Goal: Transaction & Acquisition: Book appointment/travel/reservation

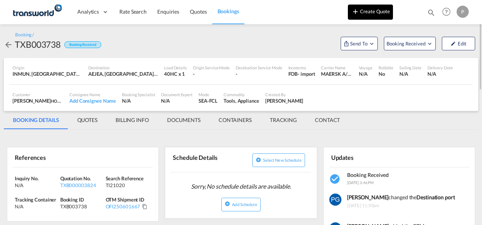
click at [335, 11] on button "Create Quote" at bounding box center [370, 12] width 45 height 15
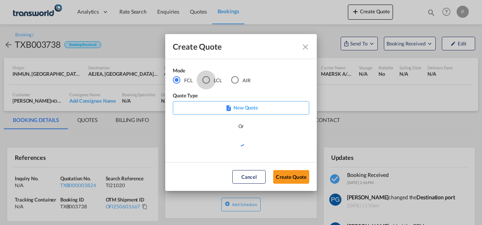
click at [204, 82] on div "LCL" at bounding box center [206, 80] width 8 height 8
click at [285, 174] on button "Create Quote" at bounding box center [291, 177] width 36 height 14
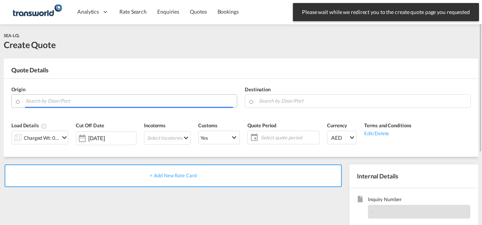
click at [146, 103] on input "Search by Door/Port" at bounding box center [129, 100] width 208 height 13
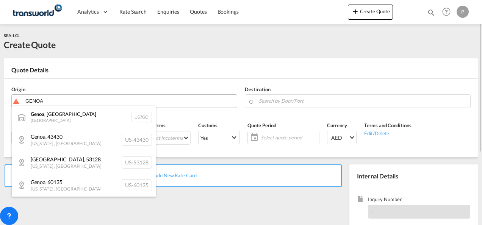
type input "GENOA"
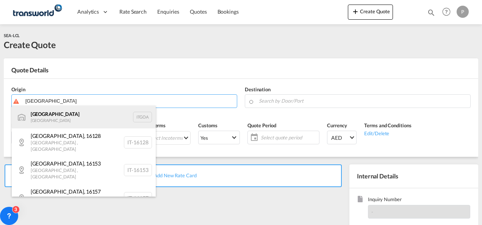
click at [55, 111] on div "[GEOGRAPHIC_DATA] [GEOGRAPHIC_DATA] [GEOGRAPHIC_DATA]" at bounding box center [84, 117] width 144 height 23
type input "[GEOGRAPHIC_DATA], [GEOGRAPHIC_DATA]"
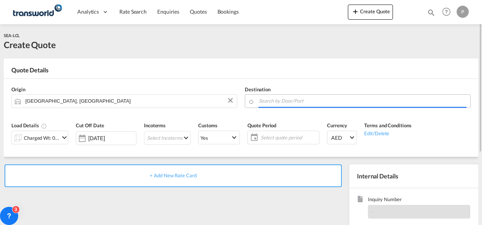
click at [272, 105] on input "Search by Door/Port" at bounding box center [363, 100] width 208 height 13
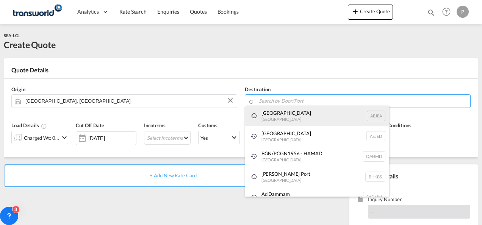
click at [273, 111] on div "[GEOGRAPHIC_DATA] [GEOGRAPHIC_DATA]" at bounding box center [317, 116] width 144 height 20
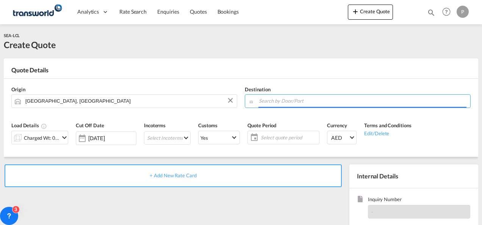
type input "[GEOGRAPHIC_DATA], [GEOGRAPHIC_DATA]"
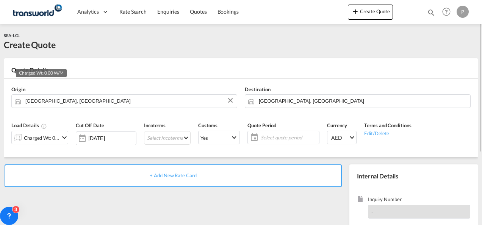
click at [49, 136] on div "Charged Wt: 0.00 W/M" at bounding box center [42, 138] width 36 height 11
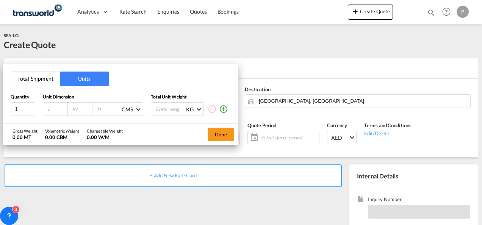
click at [39, 84] on button "Total Shipment" at bounding box center [35, 79] width 49 height 14
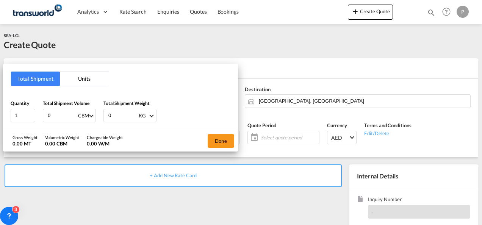
click at [58, 114] on input "0" at bounding box center [62, 115] width 30 height 13
type input "3.57"
click at [128, 114] on input "0" at bounding box center [123, 115] width 30 height 13
type input "243"
click at [223, 141] on button "Done" at bounding box center [221, 141] width 27 height 14
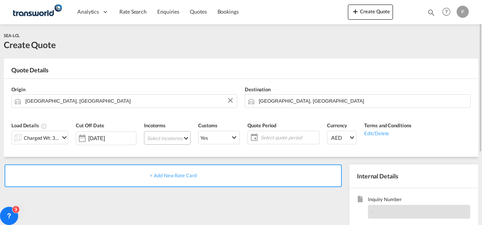
click at [168, 136] on md-select "Select Incoterms FOB - export Free on Board FOB - import Free on Board DDP - ex…" at bounding box center [167, 138] width 47 height 14
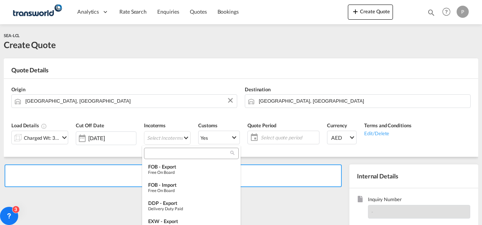
type md-option "[object Object]"
click at [159, 153] on input "E" at bounding box center [188, 153] width 84 height 7
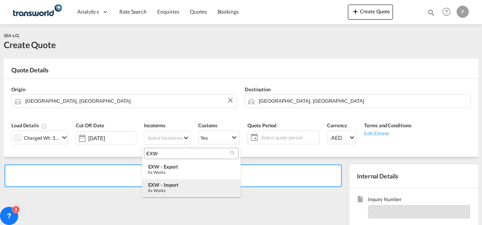
type input "EXW"
click at [164, 181] on md-option "EXW - import Ex Works" at bounding box center [191, 188] width 98 height 18
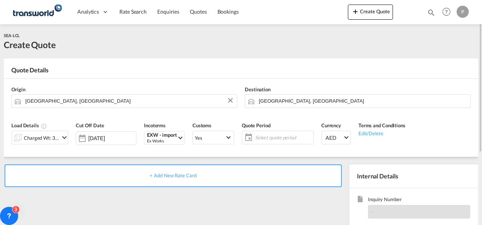
click at [264, 138] on span "Select quote period" at bounding box center [283, 137] width 56 height 7
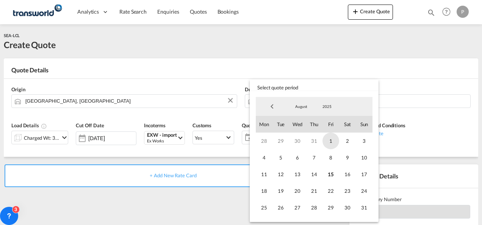
click at [328, 141] on span "1" at bounding box center [330, 141] width 17 height 17
click at [335, 205] on span "31" at bounding box center [364, 207] width 17 height 17
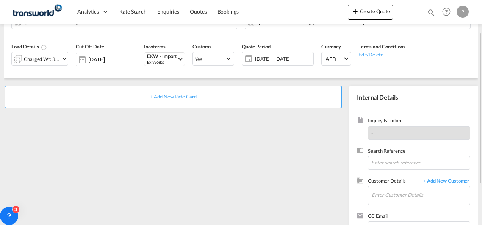
scroll to position [80, 0]
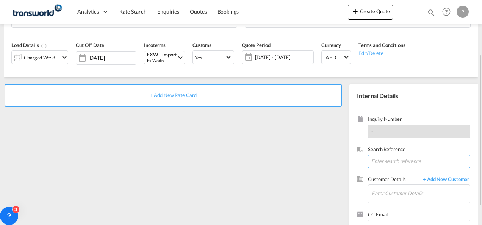
click at [335, 159] on input at bounding box center [419, 162] width 102 height 14
type input "TWG414"
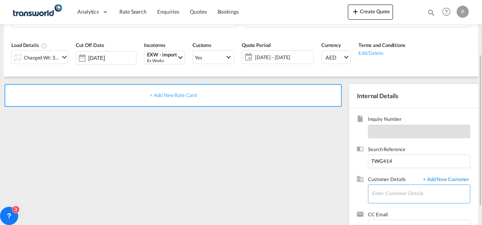
click at [335, 189] on input "Enter Customer Details" at bounding box center [421, 193] width 98 height 17
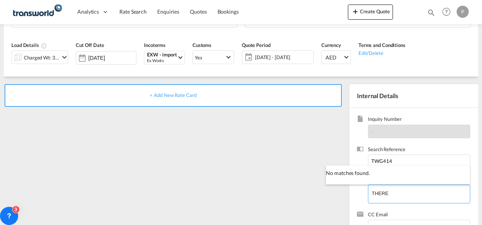
type input "THERE"
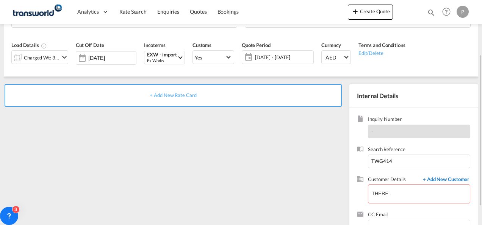
click at [335, 176] on span "+ Add New Customer" at bounding box center [444, 180] width 51 height 9
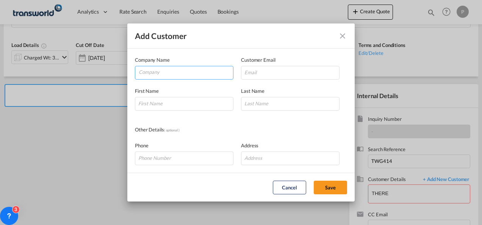
click at [197, 73] on input "Company" at bounding box center [186, 71] width 94 height 11
type input "T"
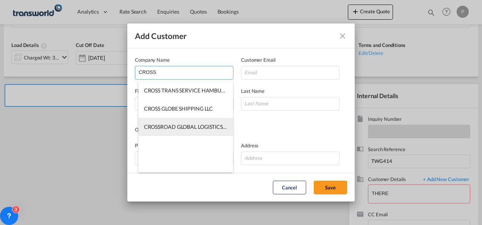
click at [188, 123] on li "CROSSROAD GLOBAL LOGISTICS L.L.C-FZ" at bounding box center [185, 127] width 95 height 18
type input "CROSSROAD GLOBAL LOGISTICS L.L.C-FZ"
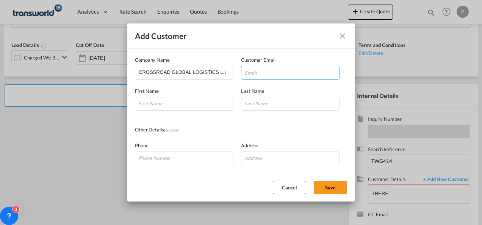
click at [256, 74] on input "Add Customer Company ..." at bounding box center [290, 73] width 98 height 14
paste input "[PERSON_NAME][EMAIL_ADDRESS][PERSON_NAME][DOMAIN_NAME]"
type input "[PERSON_NAME][EMAIL_ADDRESS][PERSON_NAME][DOMAIN_NAME]"
type input "Meydan Grandstand, [STREET_ADDRESS],"
type input "[PERSON_NAME][EMAIL_ADDRESS][PERSON_NAME][DOMAIN_NAME]"
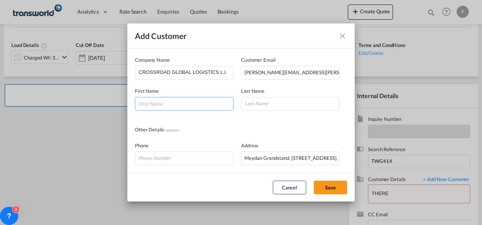
click at [136, 101] on input "Add Customer Company ..." at bounding box center [184, 104] width 98 height 14
type input "[PERSON_NAME]"
click at [270, 101] on input "Add Customer Company ..." at bounding box center [290, 104] width 98 height 14
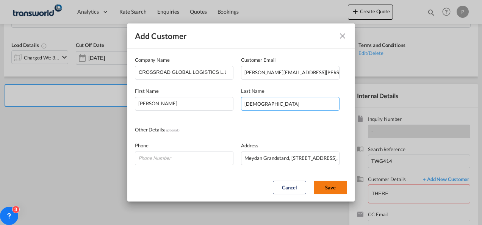
type input "[DEMOGRAPHIC_DATA]"
click at [327, 187] on button "Save" at bounding box center [330, 188] width 33 height 14
type input "CROSSROAD GLOBAL LOGISTICS L.L.C-FZ, [PERSON_NAME], [PERSON_NAME][EMAIL_ADDRESS…"
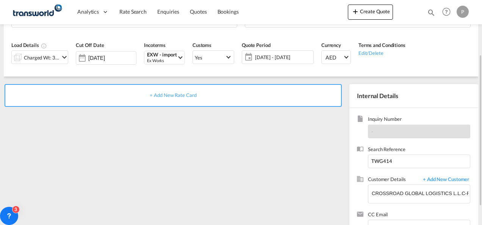
click at [175, 92] on span "+ Add New Rate Card" at bounding box center [173, 95] width 47 height 6
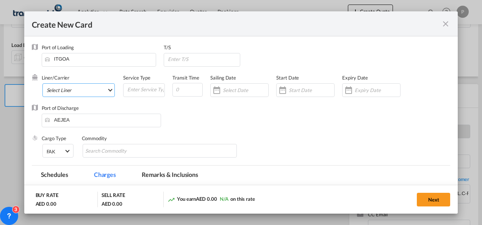
click at [59, 91] on md-select "Select Liner 2HM LOGISTICS D.O.O 2HM LOGISTICS D.O.O. / TDWC-CAPODISTRI 2HM LOG…" at bounding box center [78, 90] width 73 height 14
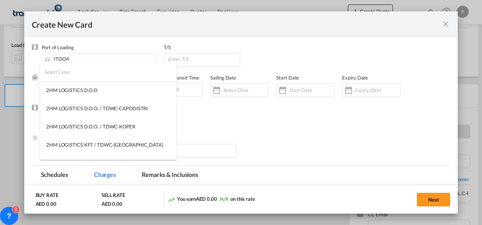
click at [73, 72] on input "search" at bounding box center [110, 72] width 132 height 18
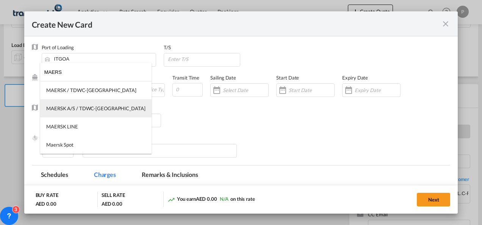
type input "MAERS"
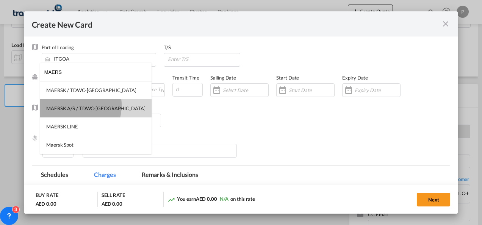
click at [71, 105] on div "MAERSK A/S / TDWC-[GEOGRAPHIC_DATA]" at bounding box center [95, 108] width 99 height 7
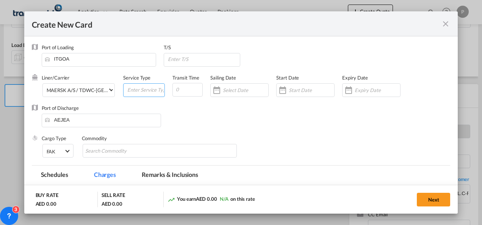
click at [144, 89] on input "Create New CardPort ..." at bounding box center [146, 89] width 38 height 11
type input "EXW IMPORT"
click at [335, 89] on input "Create New CardPort ..." at bounding box center [377, 90] width 45 height 6
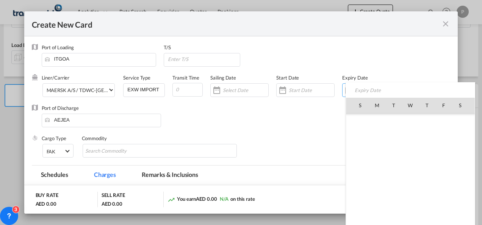
scroll to position [175367, 0]
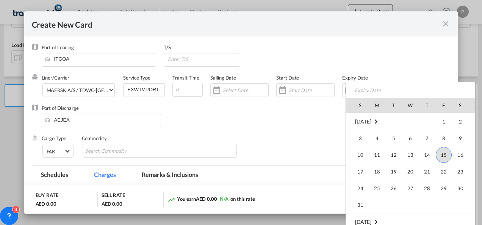
click at [335, 197] on td "31" at bounding box center [357, 205] width 23 height 17
type input "[DATE]"
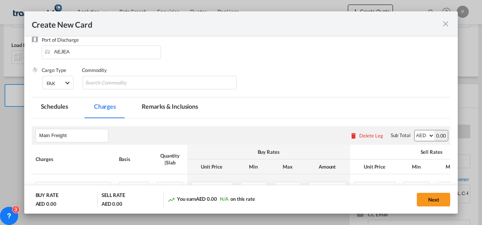
scroll to position [75, 0]
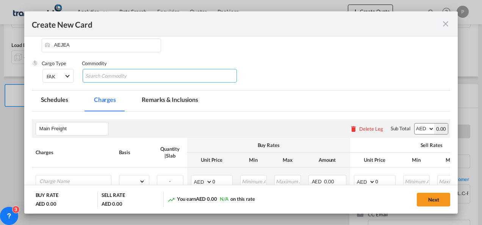
click at [111, 74] on input "Chips input." at bounding box center [119, 76] width 69 height 12
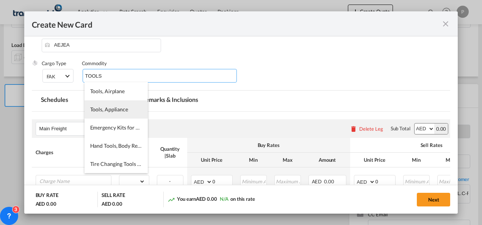
type input "TOOLS"
click at [109, 114] on li "Tools, Appliance" at bounding box center [115, 109] width 63 height 18
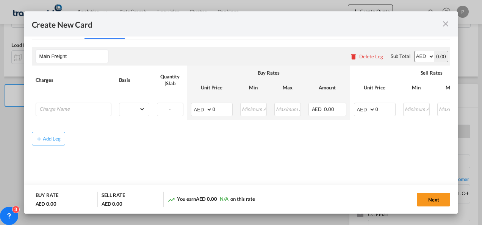
scroll to position [148, 0]
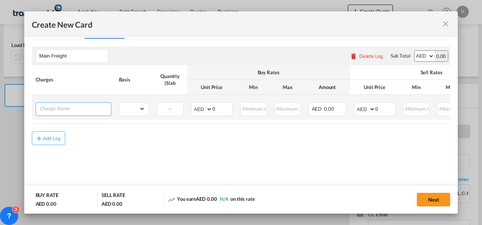
click at [75, 108] on input "Charge Name" at bounding box center [75, 108] width 72 height 11
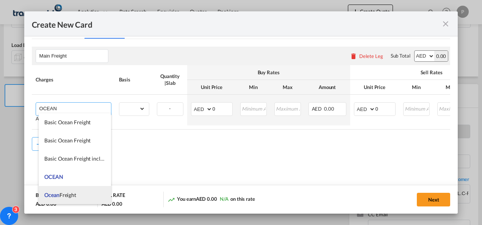
click at [72, 195] on span "Ocean Freight" at bounding box center [60, 195] width 32 height 6
type input "Ocean Freight"
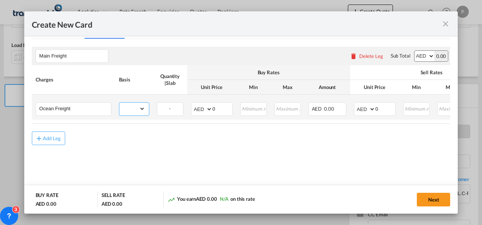
click at [136, 110] on select "gross_weight volumetric_weight per_shipment per_bl per_km per_hawb per_kg flat …" at bounding box center [132, 109] width 26 height 12
click at [119, 103] on select "gross_weight volumetric_weight per_shipment per_bl per_km per_hawb per_kg flat …" at bounding box center [132, 109] width 26 height 12
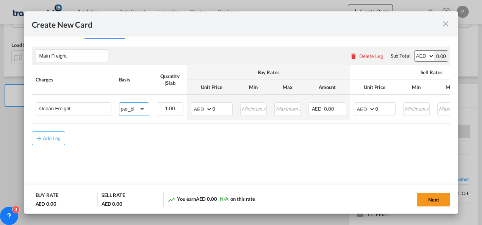
drag, startPoint x: 134, startPoint y: 105, endPoint x: 142, endPoint y: -5, distance: 110.6
click at [142, 0] on html "Analytics Dashboard Rate Search Enquiries Quotes Bookings Analytics" at bounding box center [241, 112] width 482 height 225
select select "per_shipment"
click at [119, 103] on select "gross_weight volumetric_weight per_shipment per_bl per_km per_hawb per_kg flat …" at bounding box center [132, 109] width 26 height 12
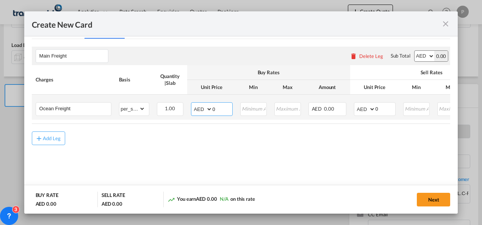
click at [223, 105] on input "0" at bounding box center [223, 108] width 20 height 11
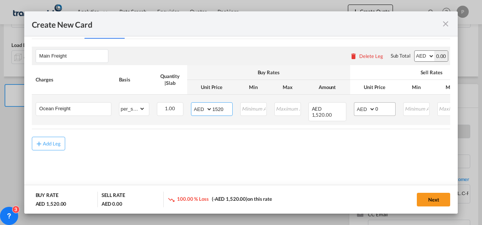
type input "1520"
click at [335, 109] on input "0" at bounding box center [385, 108] width 20 height 11
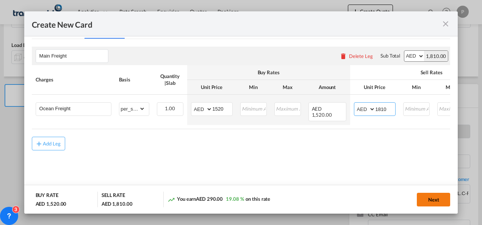
type input "1810"
click at [335, 200] on button "Next" at bounding box center [433, 200] width 33 height 14
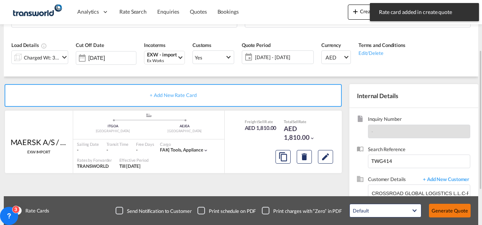
click at [335, 211] on button "Generate Quote" at bounding box center [450, 211] width 42 height 14
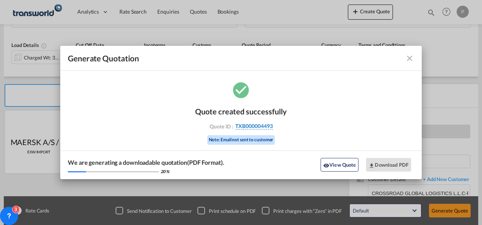
click at [264, 126] on span "TXB000004493" at bounding box center [254, 126] width 38 height 7
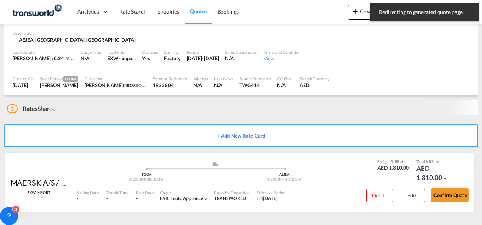
scroll to position [51, 0]
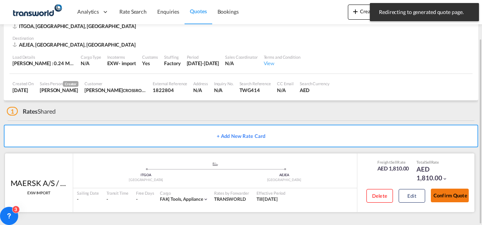
click at [335, 198] on button "Confirm Quote" at bounding box center [450, 196] width 38 height 14
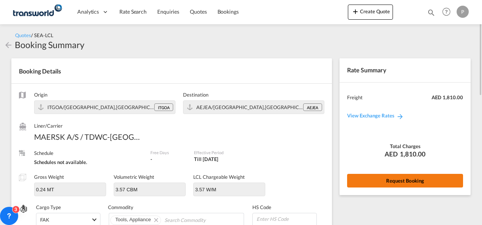
click at [335, 181] on button "Request Booking" at bounding box center [405, 181] width 116 height 14
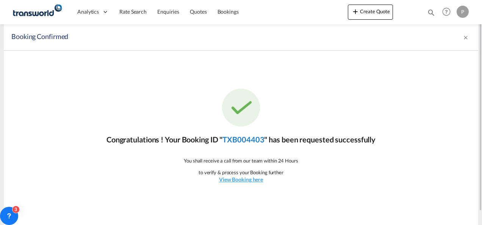
click at [245, 141] on link "TXB004403" at bounding box center [243, 139] width 42 height 9
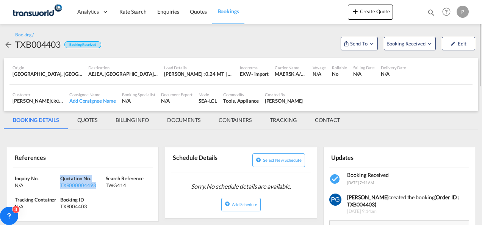
drag, startPoint x: 95, startPoint y: 185, endPoint x: 61, endPoint y: 178, distance: 34.8
click at [61, 178] on div "Quotation No. TXB000004493" at bounding box center [82, 182] width 45 height 14
copy div "Quotation No. TXB000004493"
click at [335, 39] on button "Send To" at bounding box center [359, 44] width 37 height 14
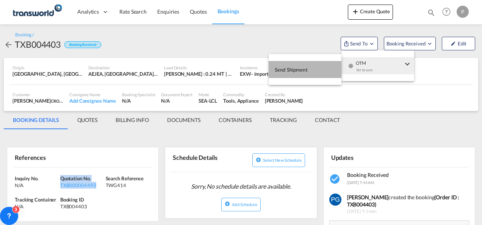
click at [315, 67] on button "Send Shipment" at bounding box center [305, 69] width 73 height 17
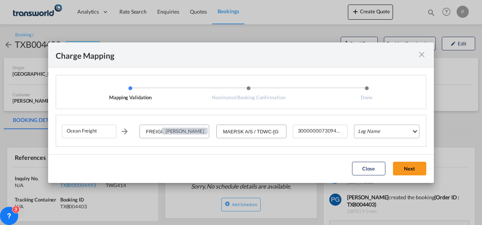
click at [335, 131] on md-select "Leg Name HANDLING ORIGIN VESSEL HANDLING DESTINATION OTHERS TL PICK UP CUSTOMS …" at bounding box center [387, 132] width 66 height 14
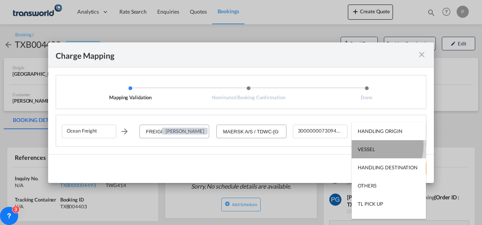
click at [335, 146] on div "VESSEL" at bounding box center [366, 149] width 17 height 7
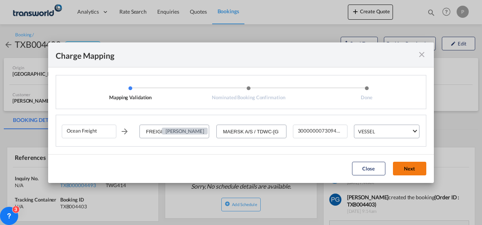
click at [335, 170] on button "Next" at bounding box center [409, 169] width 33 height 14
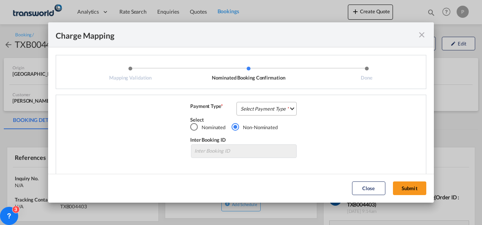
click at [269, 105] on md-select "Select Payment Type COLLECT PREPAID" at bounding box center [266, 109] width 60 height 14
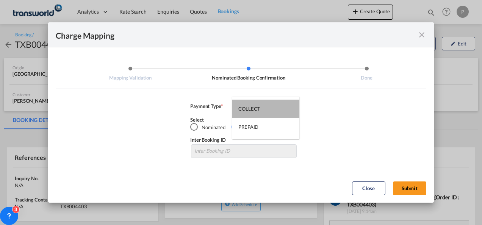
click at [269, 105] on md-option "COLLECT" at bounding box center [265, 109] width 67 height 18
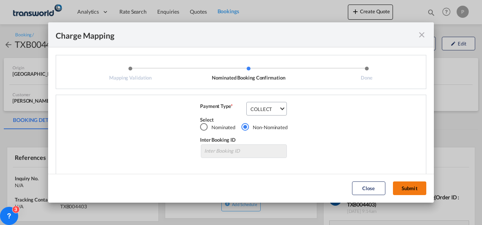
click at [335, 186] on button "Submit" at bounding box center [409, 188] width 33 height 14
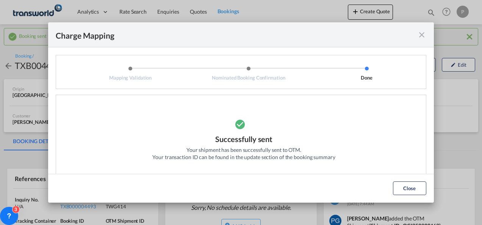
click at [335, 34] on md-icon "icon-close fg-AAA8AD cursor" at bounding box center [421, 34] width 9 height 9
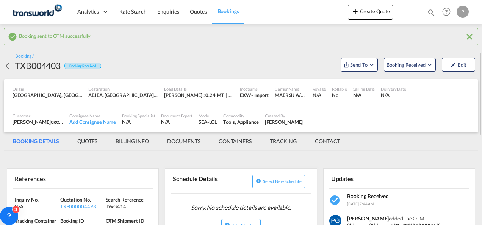
scroll to position [59, 0]
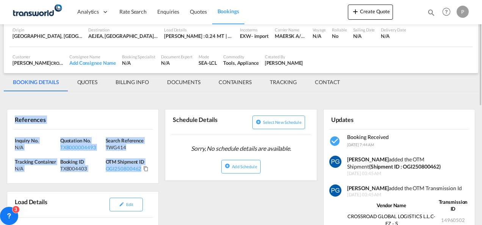
drag, startPoint x: 13, startPoint y: 116, endPoint x: 139, endPoint y: 171, distance: 137.7
click at [139, 171] on div "References Inquiry No. N/A Quotation No. TXB000004493 Search Reference TWG414 T…" at bounding box center [83, 146] width 152 height 75
copy div "References Inquiry No. N/A Quotation No. TXB000004493 Search Reference TWG414 T…"
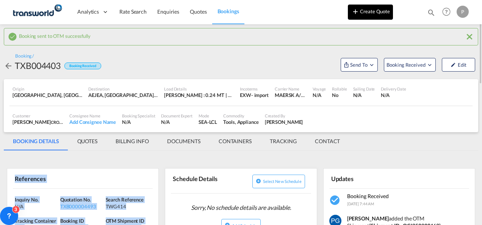
click at [335, 17] on button "Create Quote" at bounding box center [370, 12] width 45 height 15
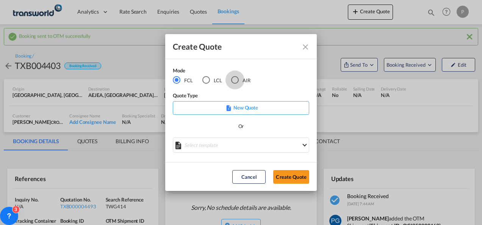
click at [236, 78] on div "AIR" at bounding box center [235, 80] width 8 height 8
click at [291, 173] on button "Create Quote" at bounding box center [291, 177] width 36 height 14
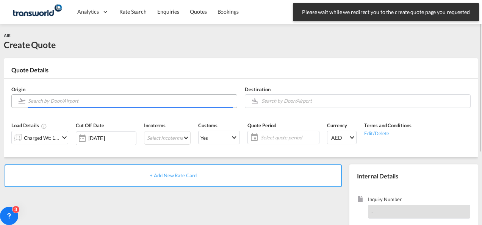
click at [142, 104] on input "Search by Door/Airport" at bounding box center [130, 100] width 205 height 13
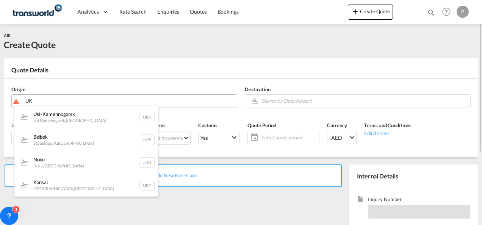
type input "U"
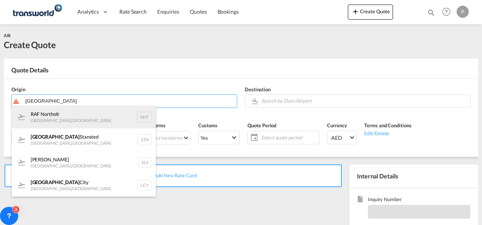
click at [96, 116] on div "[GEOGRAPHIC_DATA] , [GEOGRAPHIC_DATA] NHT" at bounding box center [84, 117] width 144 height 23
type input "[GEOGRAPHIC_DATA], [GEOGRAPHIC_DATA], [GEOGRAPHIC_DATA]"
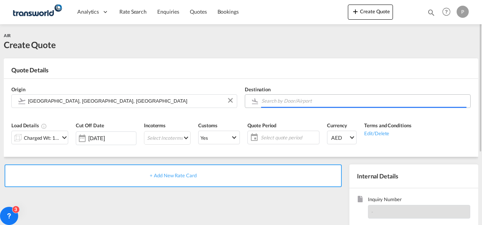
click at [285, 99] on input "Search by Door/Airport" at bounding box center [363, 100] width 205 height 13
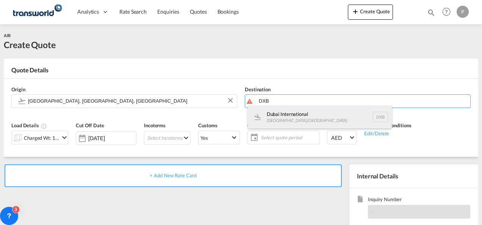
click at [286, 117] on div "Dubai International [GEOGRAPHIC_DATA] , [GEOGRAPHIC_DATA] DXB" at bounding box center [320, 117] width 144 height 23
type input "Dubai International, [GEOGRAPHIC_DATA], DXB"
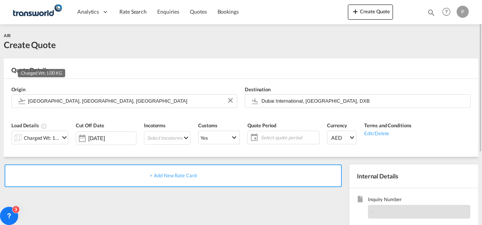
click at [59, 138] on div "Charged Wt: 1.00 KG" at bounding box center [42, 138] width 36 height 11
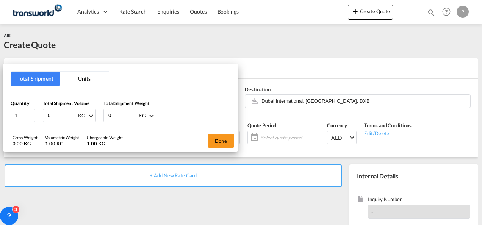
click at [61, 112] on input "0" at bounding box center [62, 115] width 30 height 13
type input "4"
type input "106"
click at [117, 115] on input "0" at bounding box center [123, 115] width 30 height 13
type input "48"
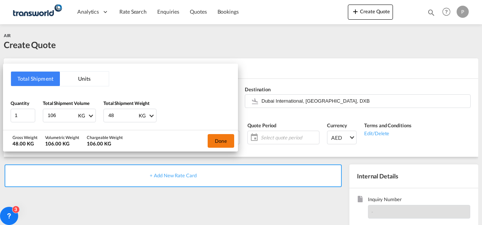
click at [227, 142] on button "Done" at bounding box center [221, 141] width 27 height 14
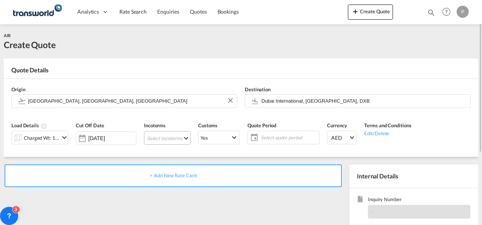
click at [165, 137] on md-select "Select Incoterms FOB - export Free on Board FOB - import Free on Board DDP - ex…" at bounding box center [167, 138] width 47 height 14
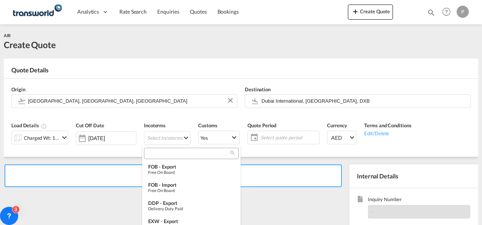
click at [165, 153] on input "search" at bounding box center [188, 153] width 84 height 7
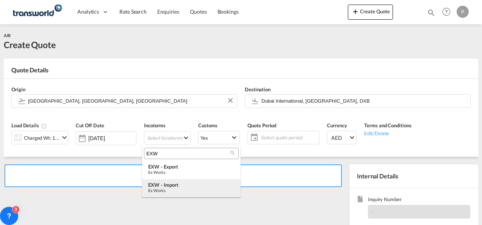
type input "EXW"
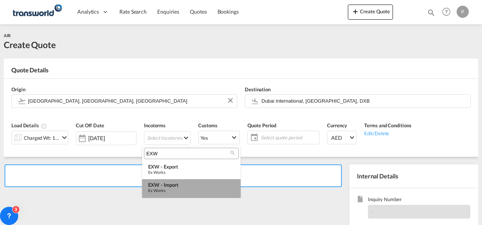
click at [168, 186] on div "EXW - import" at bounding box center [191, 185] width 86 height 6
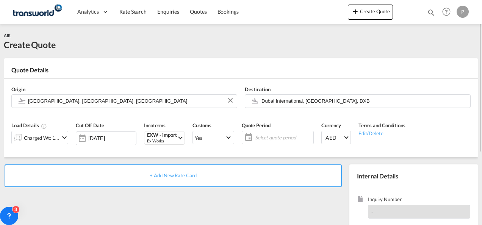
click at [261, 136] on span "Select quote period" at bounding box center [283, 137] width 56 height 7
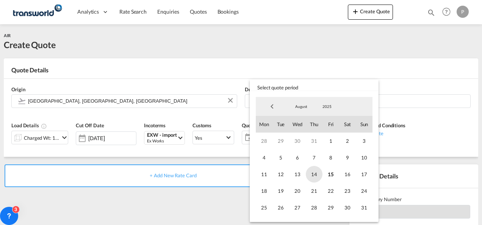
click at [319, 172] on span "14" at bounding box center [314, 174] width 17 height 17
click at [335, 209] on span "31" at bounding box center [364, 207] width 17 height 17
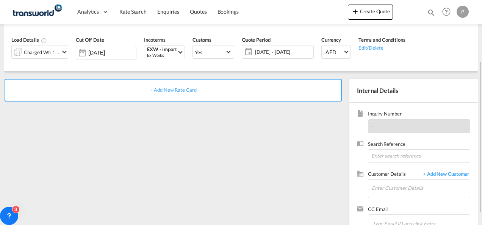
scroll to position [89, 0]
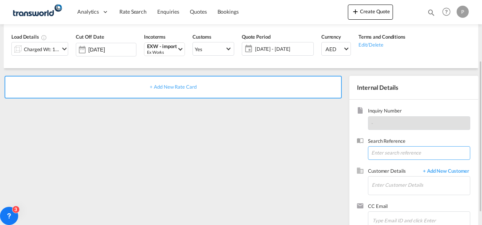
click at [335, 151] on input at bounding box center [419, 153] width 102 height 14
type input "TWG598"
click at [335, 191] on input "Enter Customer Details" at bounding box center [421, 185] width 98 height 17
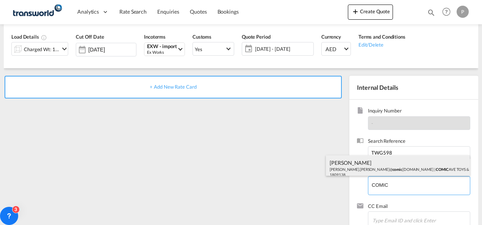
click at [335, 166] on div "[PERSON_NAME] [PERSON_NAME].[PERSON_NAME]@ comic [DOMAIN_NAME] | COMIC AVE TOYS…" at bounding box center [398, 168] width 144 height 26
type input "COMICAVE TOYS & GAMES TRADING L.L.C, [PERSON_NAME], [PERSON_NAME][EMAIL_ADDRESS…"
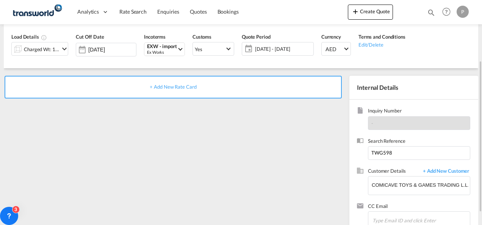
click at [185, 84] on span "+ Add New Rate Card" at bounding box center [173, 87] width 47 height 6
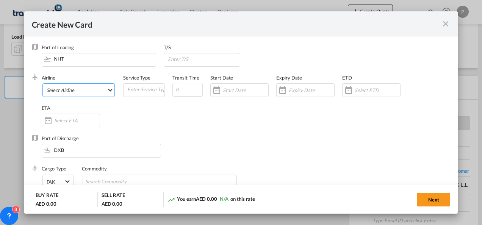
click at [69, 89] on md-select "Select Airline AIR EXPRESS S.A. (1166- / -) CMA CGM Air Cargo (1140-2C / -) DDW…" at bounding box center [78, 90] width 73 height 14
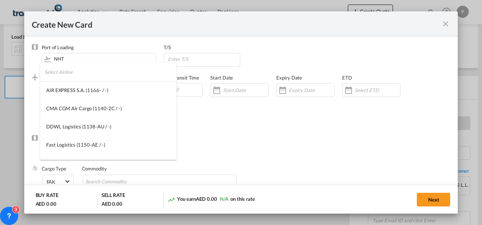
click at [80, 74] on input "search" at bounding box center [110, 72] width 132 height 18
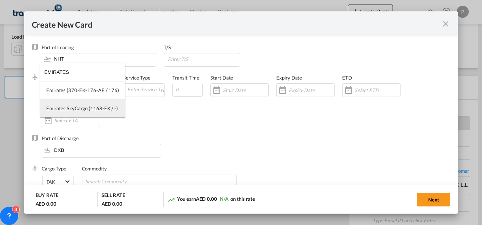
type input "EMIRATES"
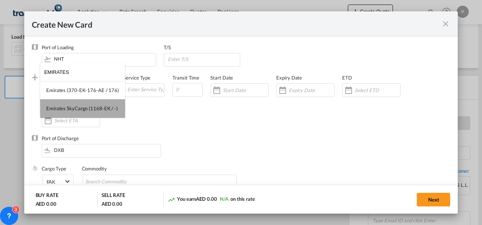
click at [91, 111] on div "Emirates SkyCargo (1168-EK / -)" at bounding box center [82, 108] width 72 height 7
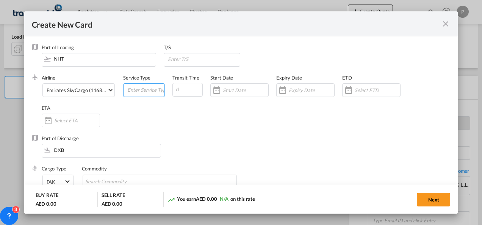
click at [138, 91] on input "Create New Card ..." at bounding box center [146, 89] width 38 height 11
type input "EXW IMPORT"
click at [296, 89] on input "Create New Card ..." at bounding box center [311, 90] width 45 height 6
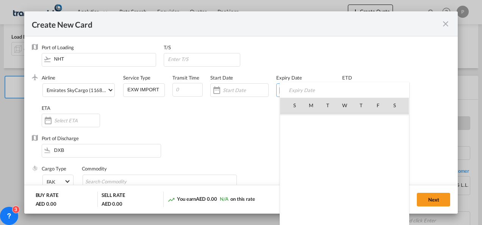
scroll to position [175367, 0]
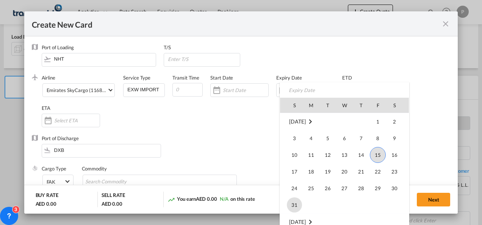
click at [296, 201] on span "31" at bounding box center [294, 204] width 15 height 15
type input "[DATE]"
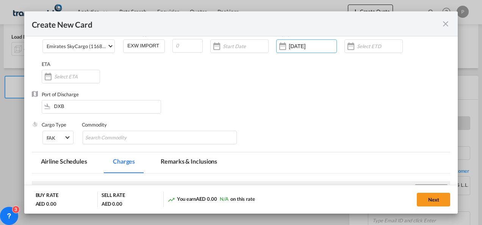
scroll to position [45, 0]
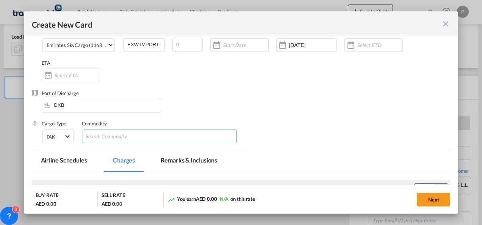
click at [156, 137] on md-chips-wrap "Chips container with autocompletion. Enter the text area, type text to search, …" at bounding box center [160, 137] width 155 height 14
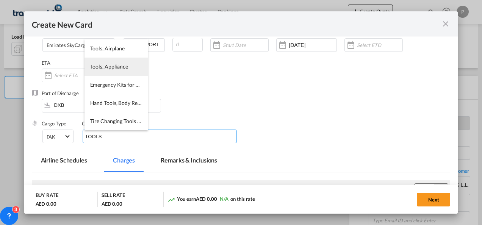
type input "TOOLS"
click at [116, 73] on li "Tools, Appliance" at bounding box center [115, 67] width 63 height 18
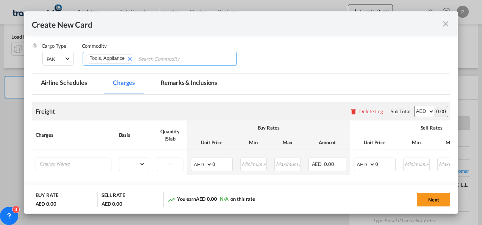
scroll to position [125, 0]
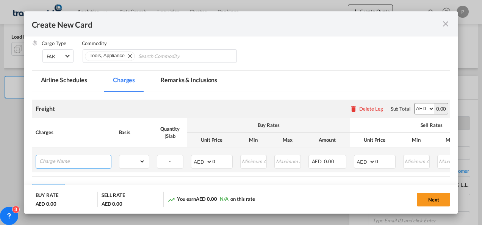
click at [95, 157] on input "Charge Name" at bounding box center [75, 160] width 72 height 11
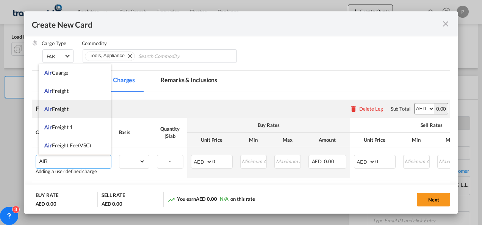
click at [64, 111] on span "Air Freight" at bounding box center [56, 109] width 24 height 6
type input "Air Freight"
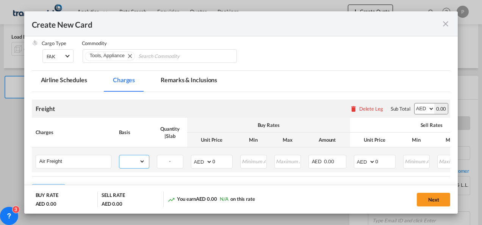
click at [130, 162] on select "gross_weight volumetric_weight per_shipment per_bl per_km % on air freight per_…" at bounding box center [132, 161] width 26 height 12
select select "per_shipment"
click at [119, 155] on select "gross_weight volumetric_weight per_shipment per_bl per_km % on air freight per_…" at bounding box center [132, 161] width 26 height 12
click at [217, 160] on input "0" at bounding box center [223, 160] width 20 height 11
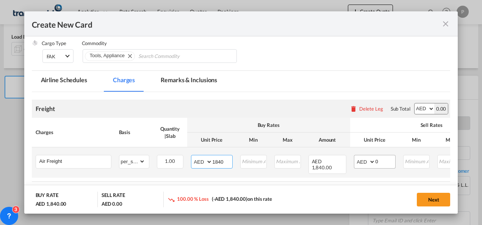
type input "1840"
click at [335, 161] on input "0" at bounding box center [385, 160] width 20 height 11
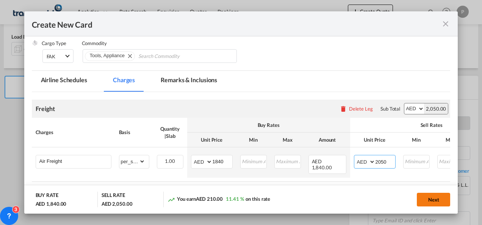
type input "2050"
click at [335, 198] on button "Next" at bounding box center [433, 200] width 33 height 14
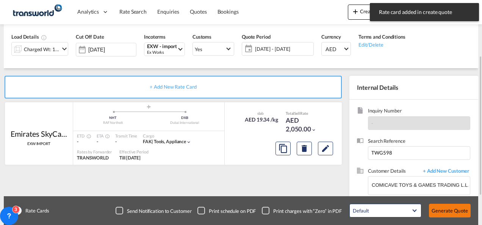
click at [335, 212] on button "Generate Quote" at bounding box center [450, 211] width 42 height 14
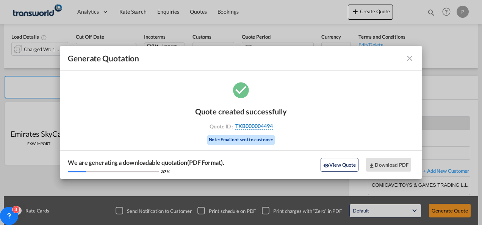
click at [261, 126] on span "TXB000004494" at bounding box center [254, 126] width 38 height 7
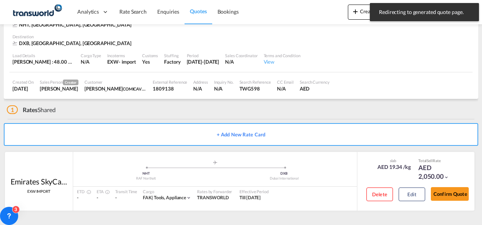
scroll to position [46, 0]
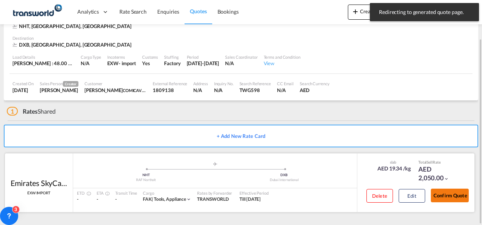
click at [335, 196] on button "Confirm Quote" at bounding box center [450, 196] width 38 height 14
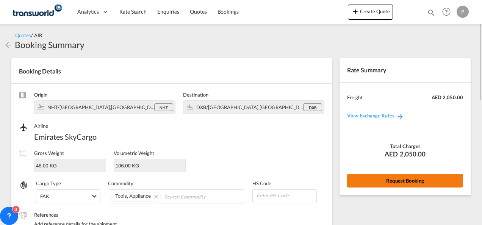
click at [335, 180] on button "Request Booking" at bounding box center [405, 181] width 116 height 14
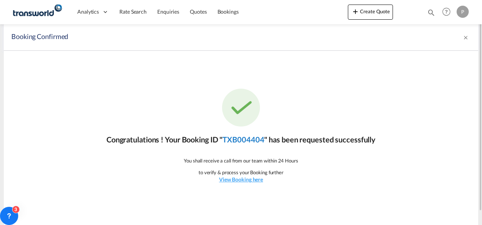
click at [257, 141] on link "TXB004404" at bounding box center [243, 139] width 42 height 9
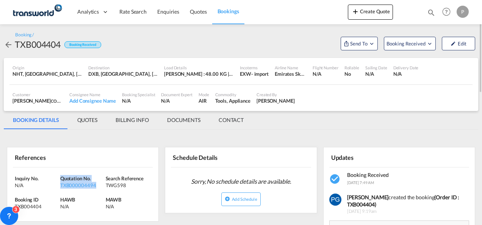
drag, startPoint x: 98, startPoint y: 186, endPoint x: 60, endPoint y: 178, distance: 38.9
click at [60, 178] on div "Quotation No. TXB000004494" at bounding box center [82, 182] width 45 height 14
copy div "Quotation No. TXB000004494"
click at [335, 44] on span "Send To" at bounding box center [358, 44] width 19 height 8
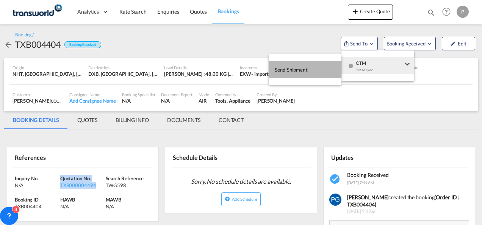
click at [297, 68] on span "Send Shipment" at bounding box center [291, 70] width 33 height 12
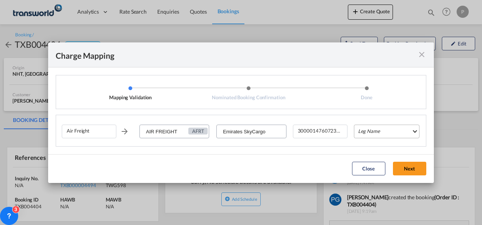
click at [335, 131] on md-select "Leg Name HANDLING ORIGIN HANDLING DESTINATION OTHERS TL PICK UP CUSTOMS ORIGIN …" at bounding box center [387, 132] width 66 height 14
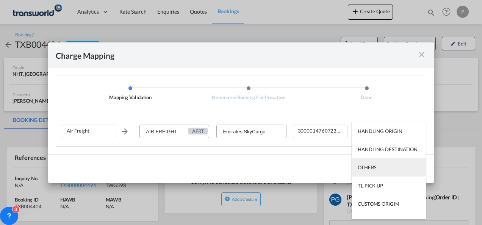
scroll to position [48, 0]
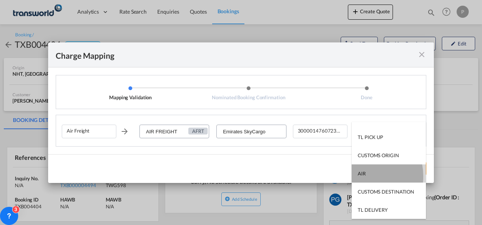
click at [335, 176] on div "AIR" at bounding box center [362, 173] width 8 height 7
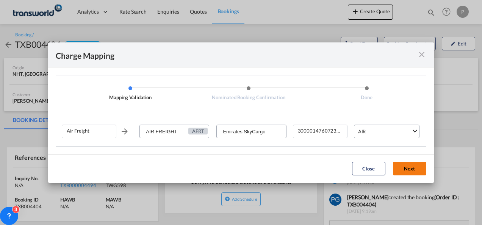
click at [335, 168] on button "Next" at bounding box center [409, 169] width 33 height 14
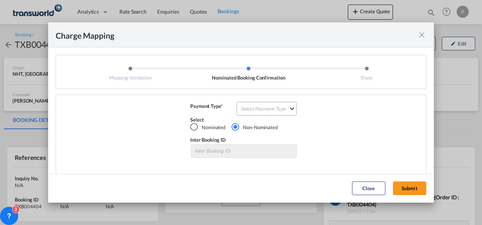
click at [273, 102] on div "Air Freight AIR FREIGHT AFRT Emirates SkyCargo 300001476072379 AIR Payment Type…" at bounding box center [241, 135] width 370 height 81
click at [269, 105] on md-select "Select Payment Type COLLECT PREPAID" at bounding box center [266, 109] width 60 height 14
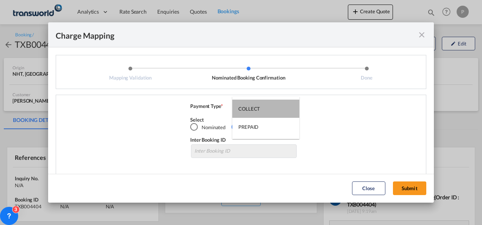
click at [269, 105] on md-option "COLLECT" at bounding box center [265, 109] width 67 height 18
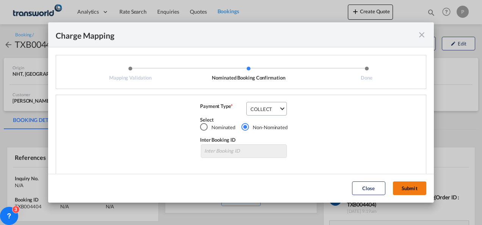
click at [335, 185] on button "Submit" at bounding box center [409, 188] width 33 height 14
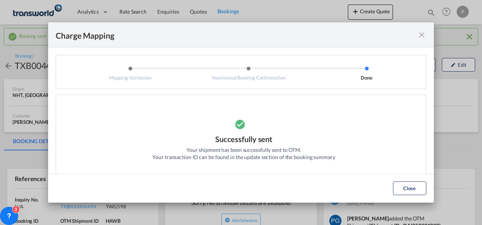
click at [335, 39] on md-icon "icon-close fg-AAA8AD cursor" at bounding box center [421, 34] width 9 height 9
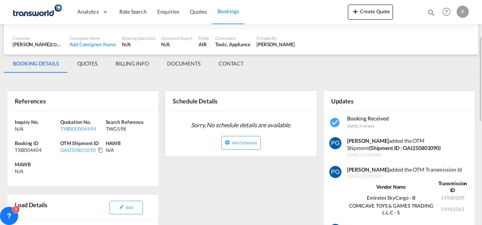
scroll to position [83, 0]
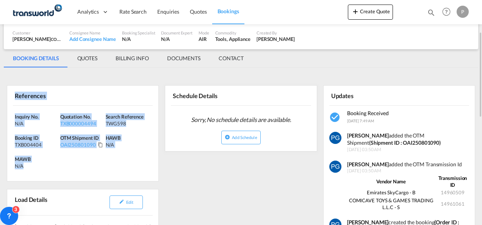
drag, startPoint x: 28, startPoint y: 163, endPoint x: 6, endPoint y: 99, distance: 68.0
copy div "References Inquiry No. N/A Quotation No. TXB000004494 Search Reference TWG598 B…"
